Goal: Information Seeking & Learning: Learn about a topic

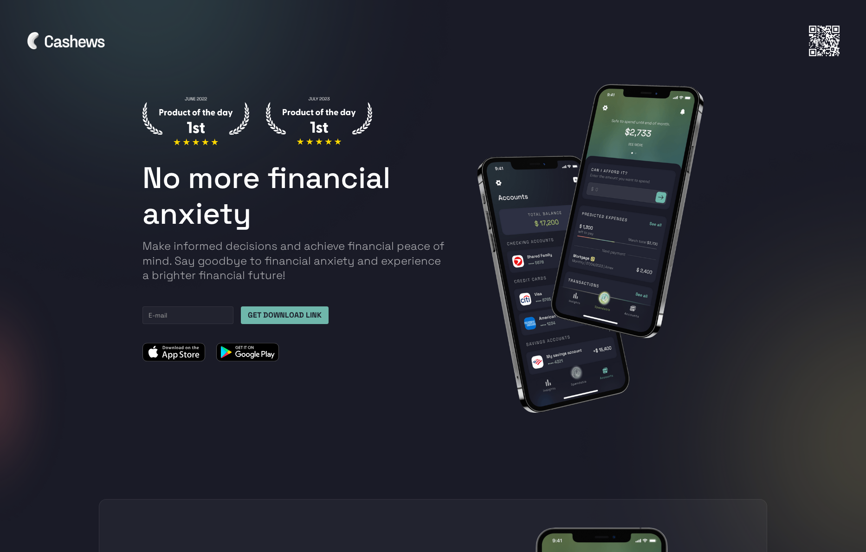
click at [296, 246] on p "Make informed decisions and achieve financial peace of mind. Say goodbye to fin…" at bounding box center [295, 260] width 307 height 44
click at [246, 243] on p "Make informed decisions and achieve financial peace of mind. Say goodbye to fin…" at bounding box center [295, 260] width 307 height 44
copy p "decisions"
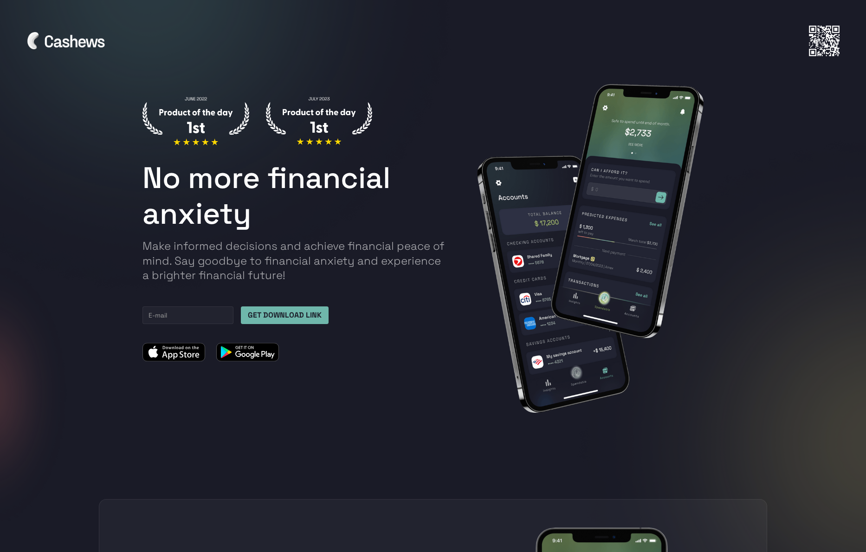
click at [341, 246] on p "Make informed decisions and achieve financial peace of mind. Say goodbye to fin…" at bounding box center [295, 260] width 307 height 44
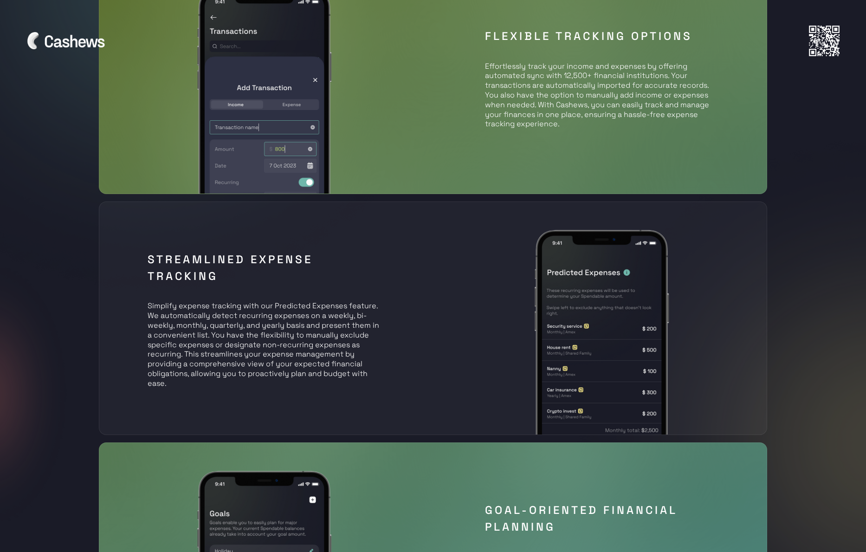
scroll to position [935, 0]
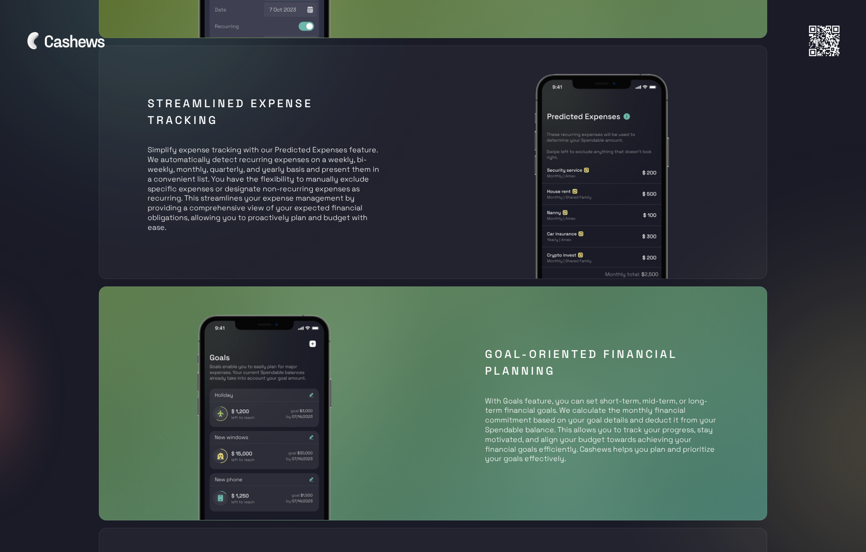
click at [279, 180] on p "Simplify expense tracking with our Predicted Expenses feature. We automatically…" at bounding box center [265, 184] width 234 height 97
copy p "flexibility"
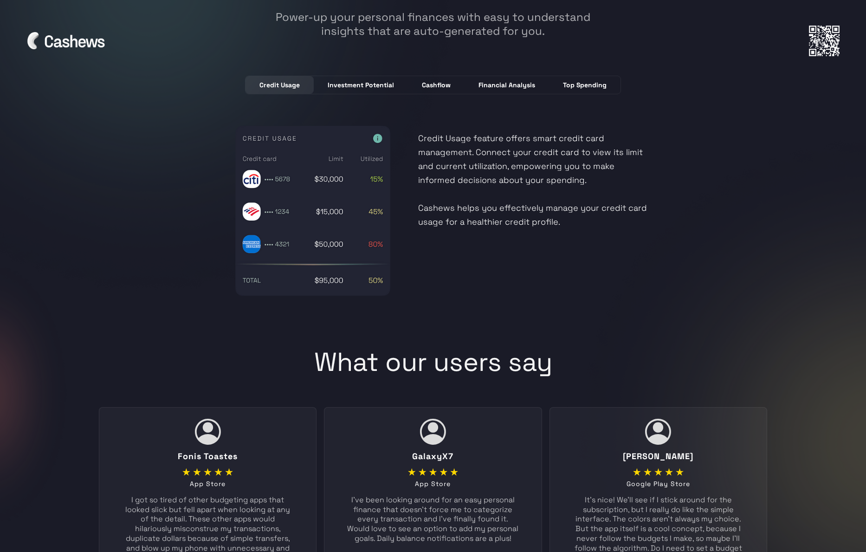
scroll to position [2280, 0]
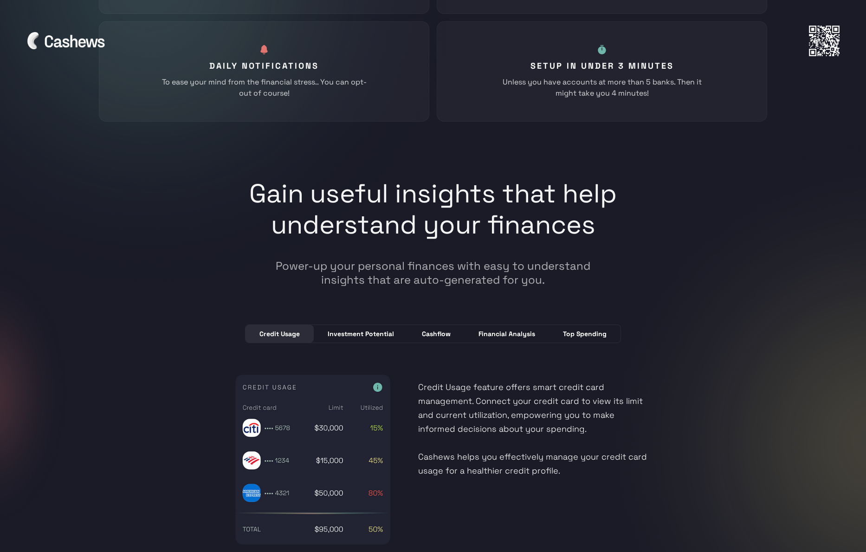
click at [422, 210] on h1 "Gain useful insights that help understand your finances" at bounding box center [433, 218] width 370 height 81
click at [422, 208] on h1 "Gain useful insights that help understand your finances" at bounding box center [433, 218] width 370 height 81
click at [434, 197] on h1 "Gain useful insights that help understand your finances" at bounding box center [433, 218] width 370 height 81
copy h1 "insights"
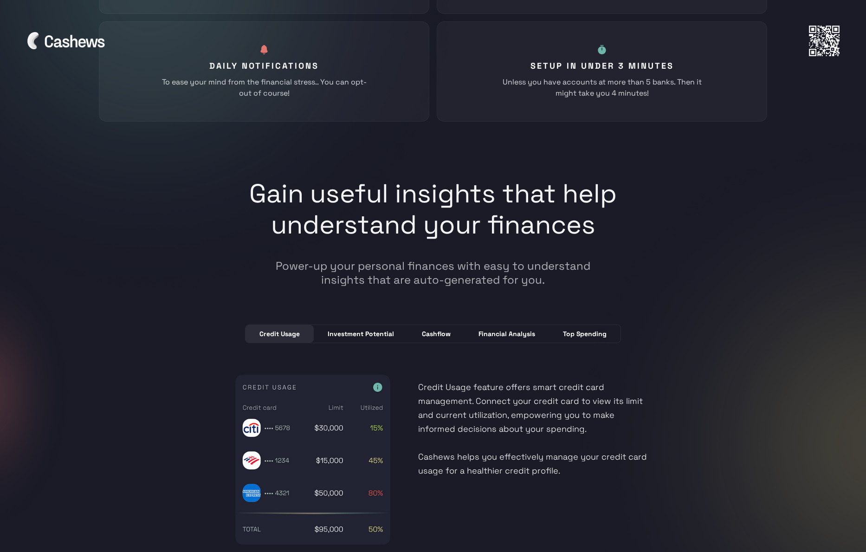
click at [501, 198] on h1 "Gain useful insights that help understand your finances" at bounding box center [433, 218] width 370 height 81
drag, startPoint x: 501, startPoint y: 198, endPoint x: 432, endPoint y: 193, distance: 69.3
click at [432, 193] on h1 "Gain useful insights that help understand your finances" at bounding box center [433, 218] width 370 height 81
copy h1 "that"
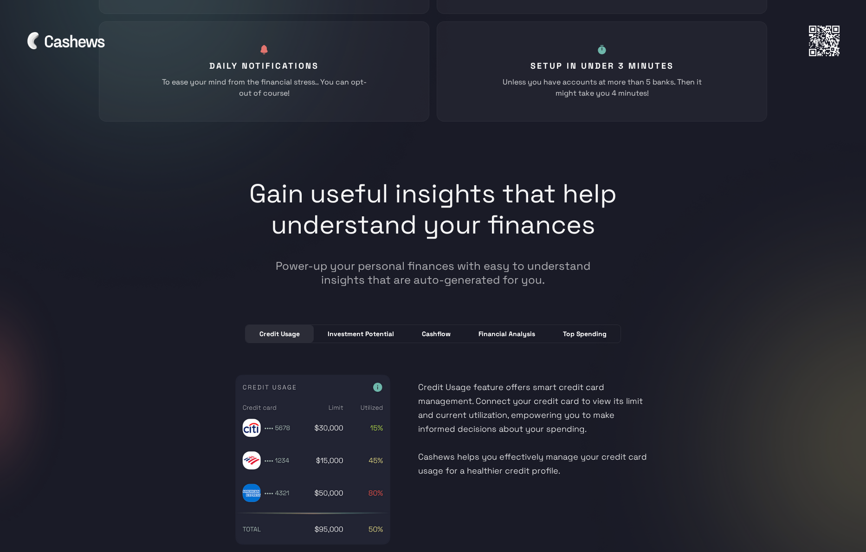
click at [447, 189] on h1 "Gain useful insights that help understand your finances" at bounding box center [433, 218] width 370 height 81
copy h1 "insights"
click at [480, 193] on h1 "Gain useful insights that help understand your finances" at bounding box center [433, 218] width 370 height 81
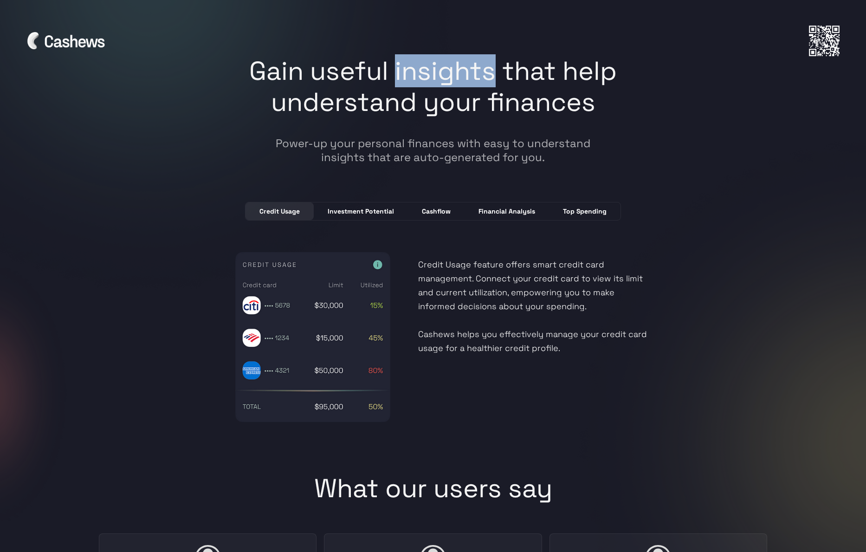
scroll to position [2466, 0]
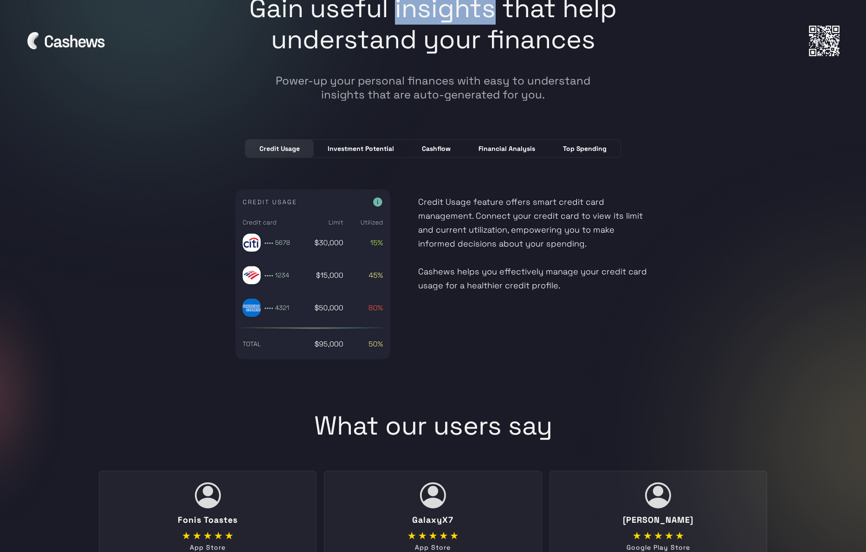
click at [367, 140] on link "Investment Potential" at bounding box center [361, 149] width 94 height 18
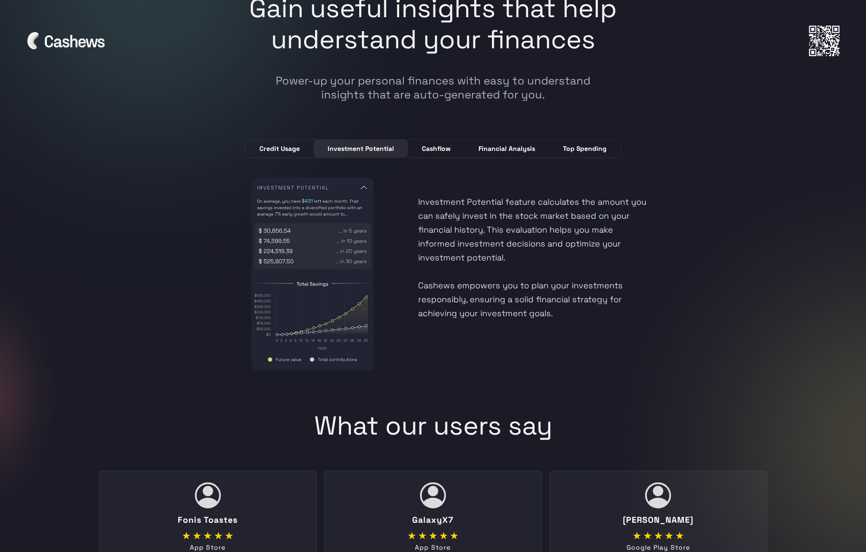
click at [476, 199] on p "Investment Potential feature calculates the amount you can safely invest in the…" at bounding box center [534, 248] width 233 height 144
copy p "Potential"
click at [510, 203] on p "Investment Potential feature calculates the amount you can safely invest in the…" at bounding box center [534, 248] width 233 height 144
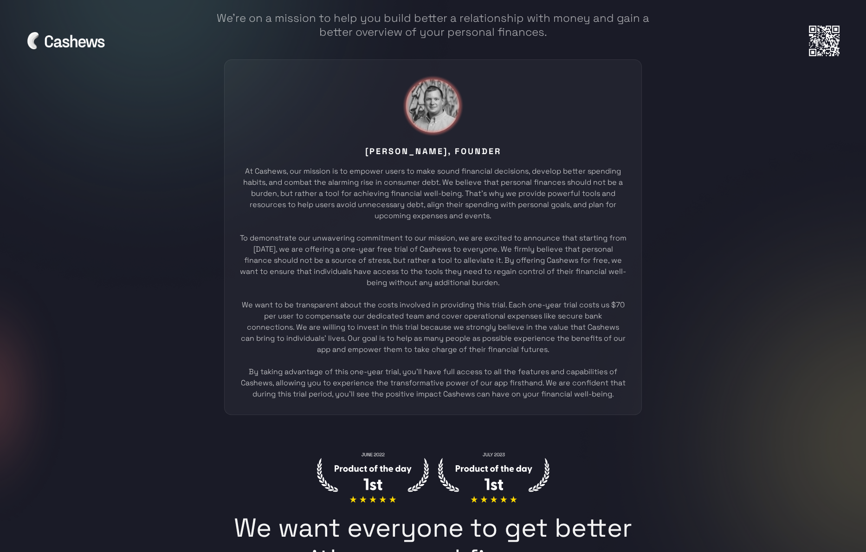
scroll to position [3274, 0]
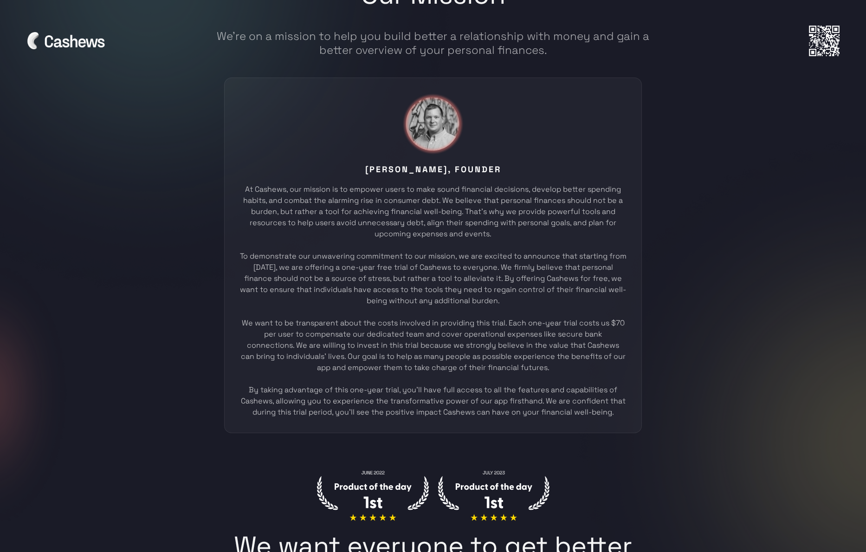
click at [477, 184] on div "At Cashews, our mission is to empower users to make sound financial decisions, …" at bounding box center [432, 301] width 387 height 234
copy div "financial"
click at [505, 184] on div "At Cashews, our mission is to empower users to make sound financial decisions, …" at bounding box center [432, 301] width 387 height 234
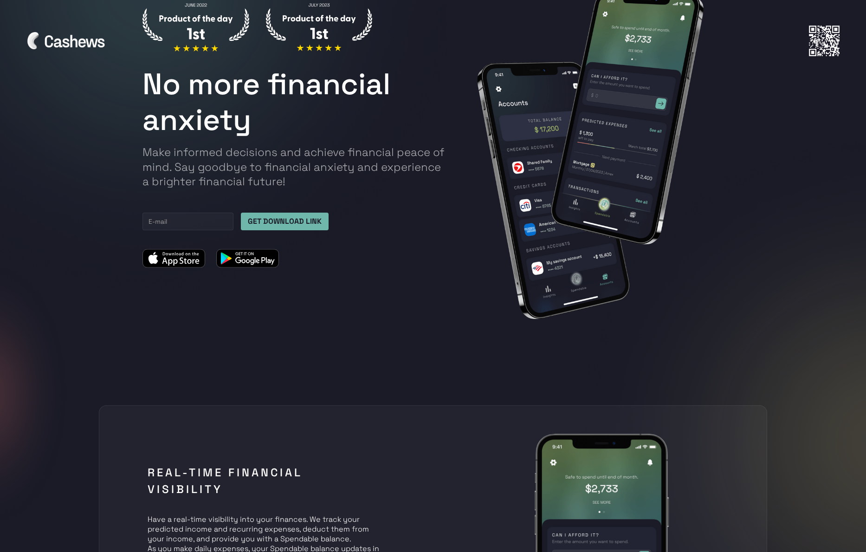
scroll to position [33, 0]
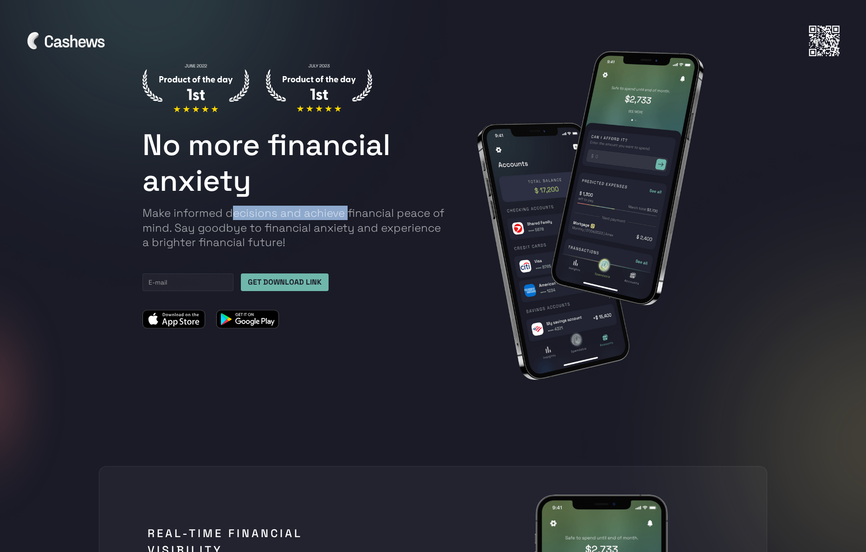
drag, startPoint x: 235, startPoint y: 210, endPoint x: 347, endPoint y: 219, distance: 111.7
click at [347, 219] on p "Make informed decisions and achieve financial peace of mind. Say goodbye to fin…" at bounding box center [295, 228] width 307 height 44
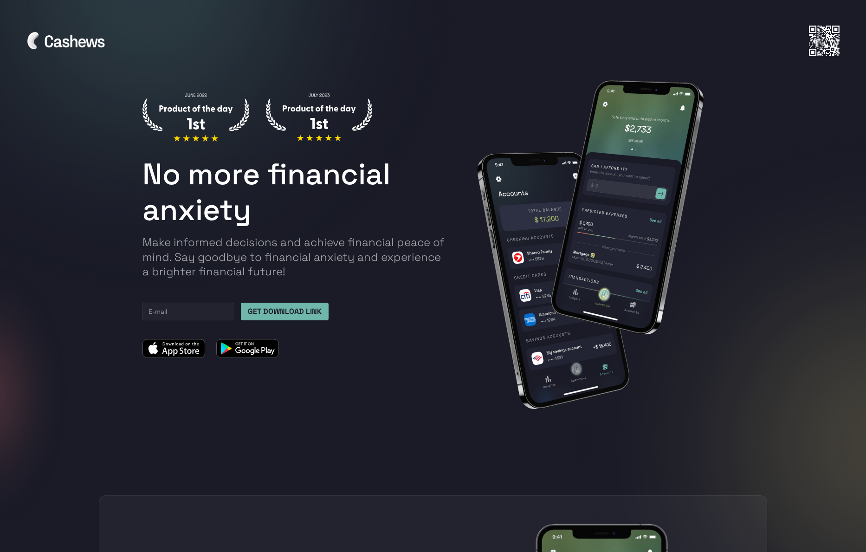
scroll to position [1989, 0]
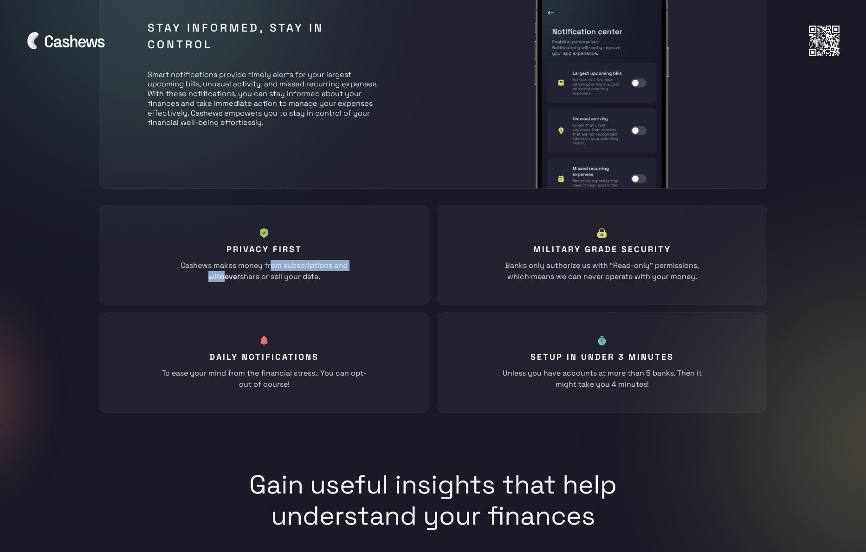
drag, startPoint x: 271, startPoint y: 263, endPoint x: 351, endPoint y: 262, distance: 80.3
click at [351, 262] on div "Cashews makes money from subscriptions and will never share or sell your data." at bounding box center [264, 271] width 211 height 22
click at [240, 271] on strong "never" at bounding box center [230, 276] width 20 height 10
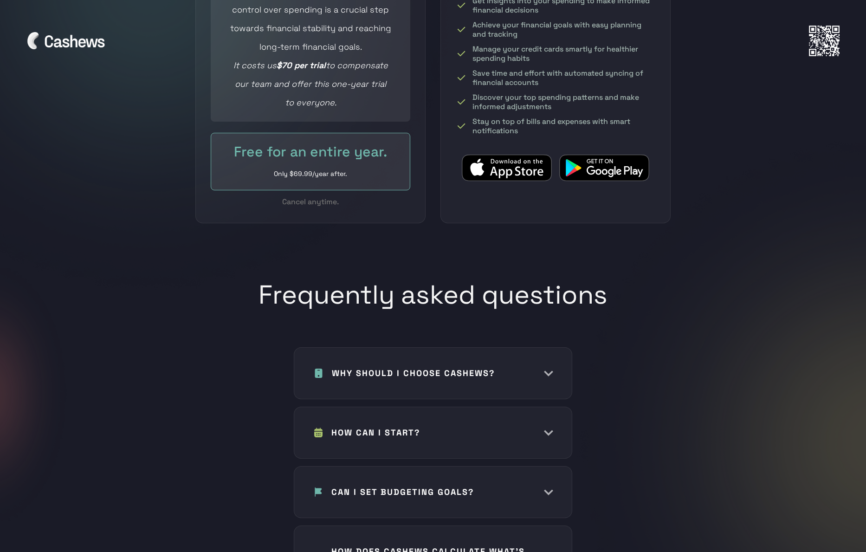
scroll to position [4011, 0]
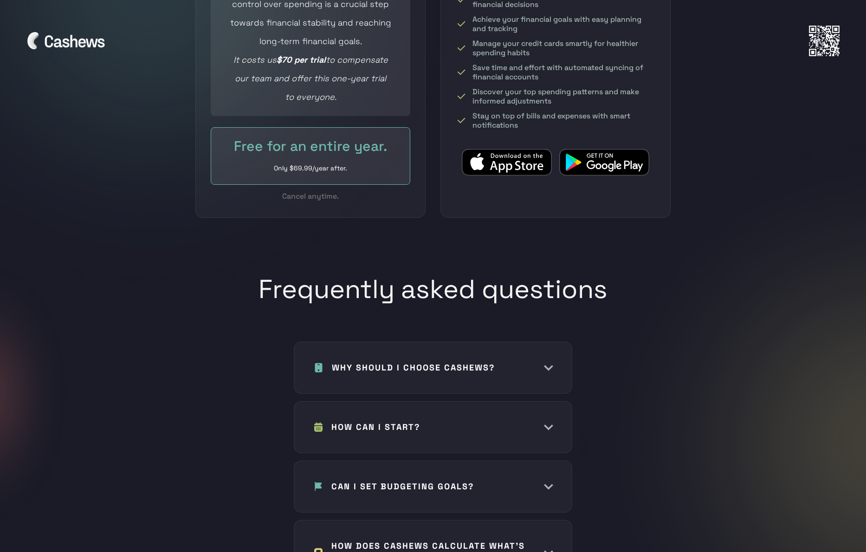
click at [328, 273] on h1 "Frequently asked questions" at bounding box center [432, 298] width 349 height 50
copy h1 "Frequently"
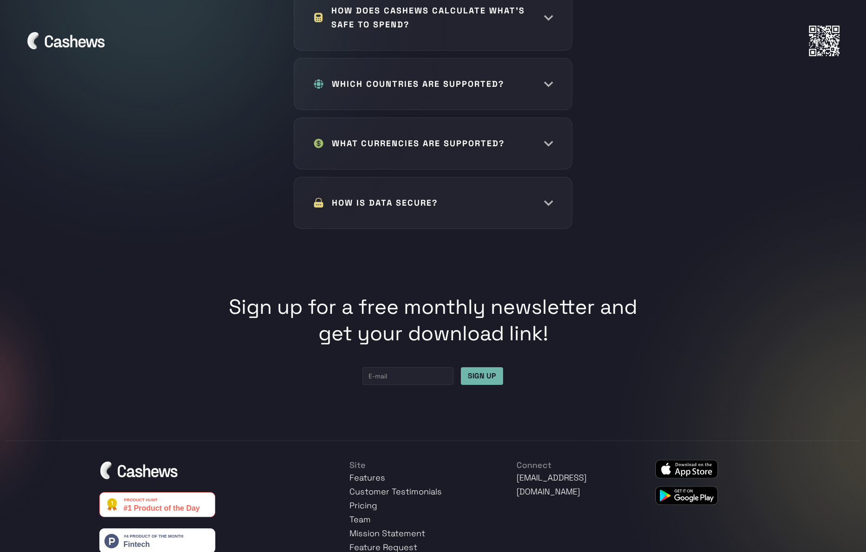
scroll to position [4619, 0]
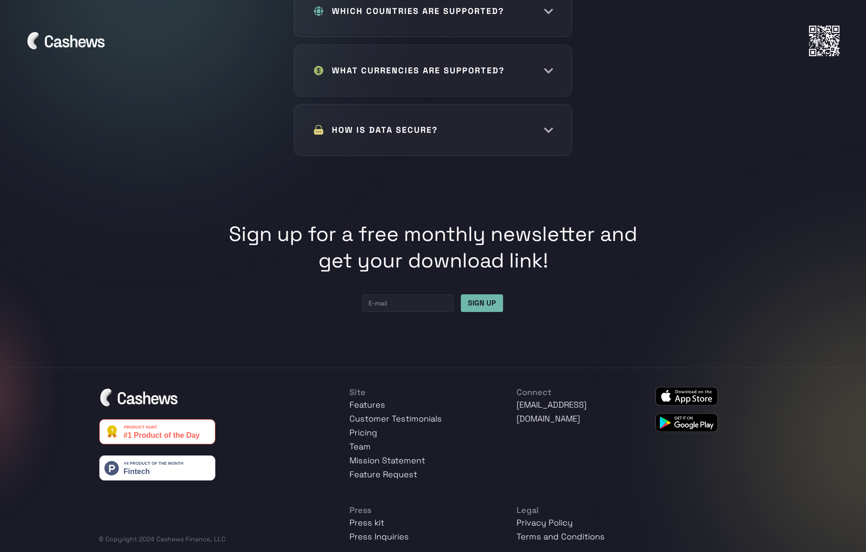
click at [503, 56] on div at bounding box center [433, 41] width 814 height 32
click at [501, 64] on h1 "WHAT CURRENCIES ARE SUPPORTED?" at bounding box center [418, 71] width 173 height 14
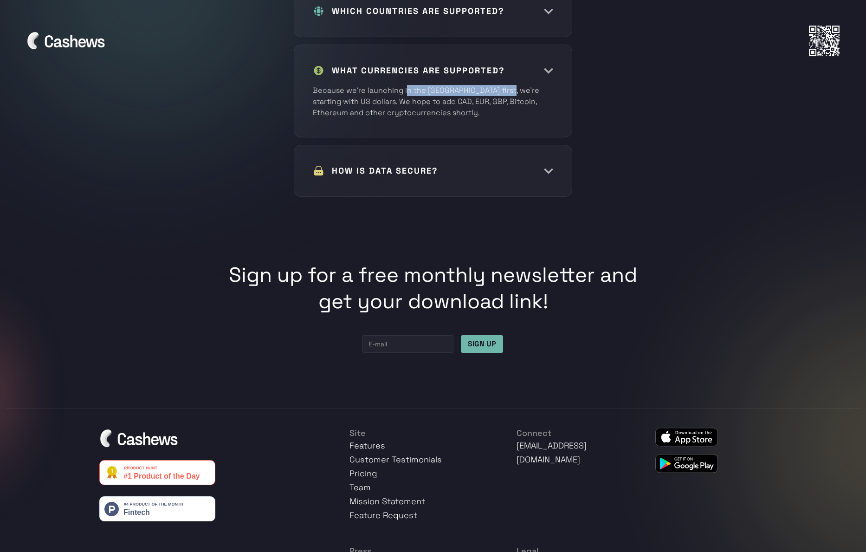
drag, startPoint x: 483, startPoint y: 82, endPoint x: 507, endPoint y: 83, distance: 23.2
click at [504, 83] on p "Because we’re launching in the [GEOGRAPHIC_DATA] first, we’re starting with US …" at bounding box center [433, 97] width 240 height 41
click at [508, 84] on p "Because we’re launching in the [GEOGRAPHIC_DATA] first, we’re starting with US …" at bounding box center [433, 97] width 240 height 41
copy p "with"
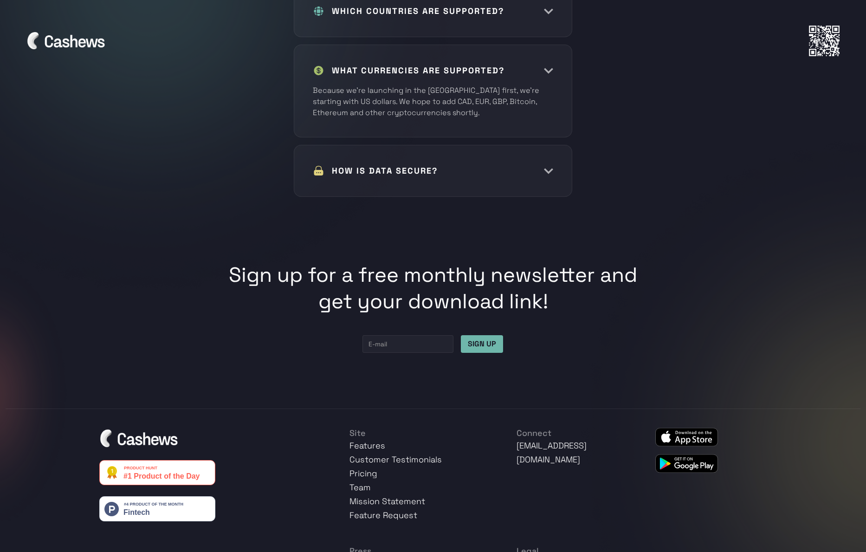
click at [454, 252] on div "Sign up for a free monthly newsletter and get your download link!" at bounding box center [433, 288] width 436 height 73
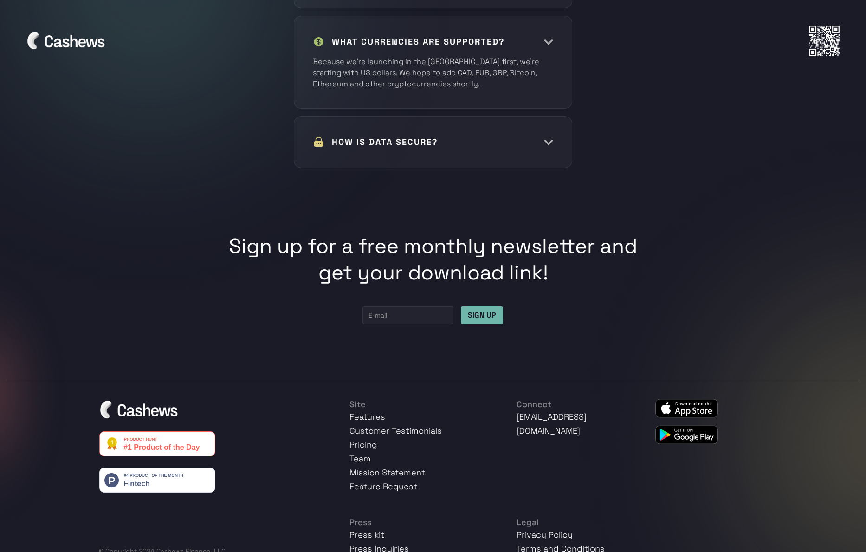
scroll to position [4660, 0]
